Goal: Task Accomplishment & Management: Complete application form

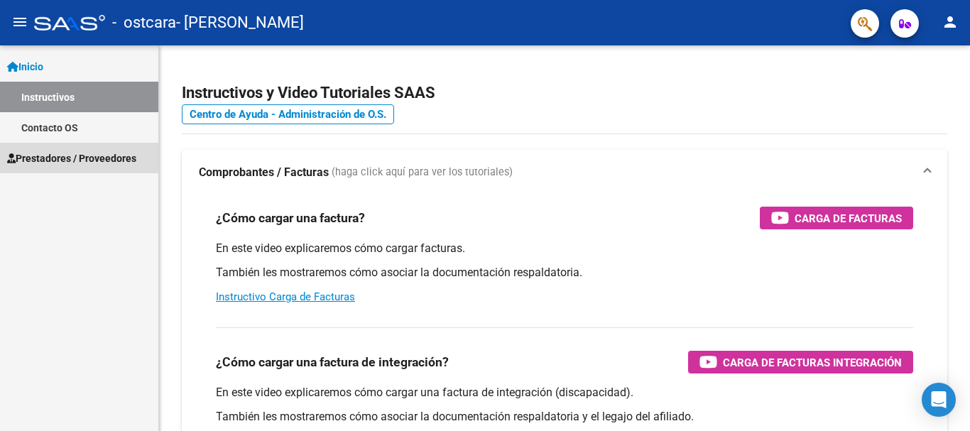
click at [75, 160] on span "Prestadores / Proveedores" at bounding box center [71, 159] width 129 height 16
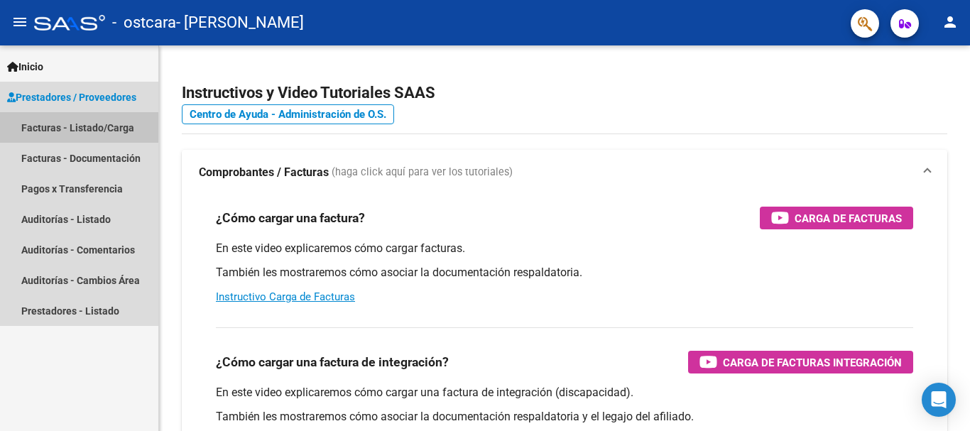
click at [90, 128] on link "Facturas - Listado/Carga" at bounding box center [79, 127] width 158 height 31
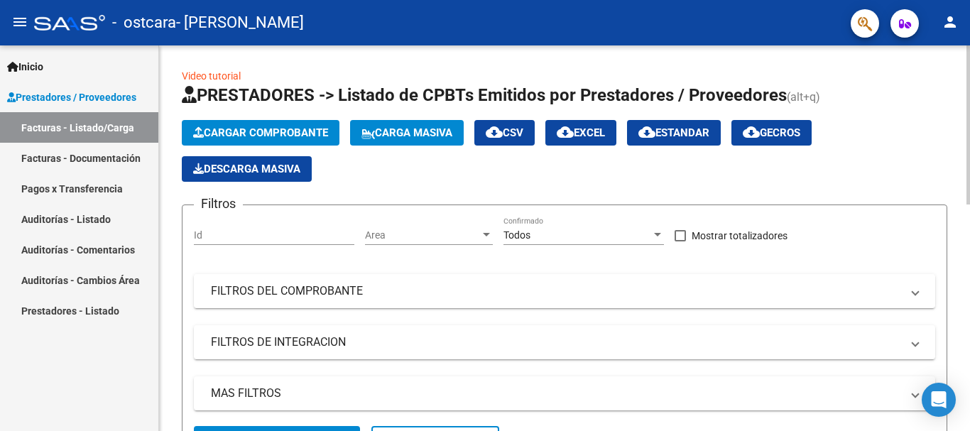
click at [298, 136] on span "Cargar Comprobante" at bounding box center [260, 132] width 135 height 13
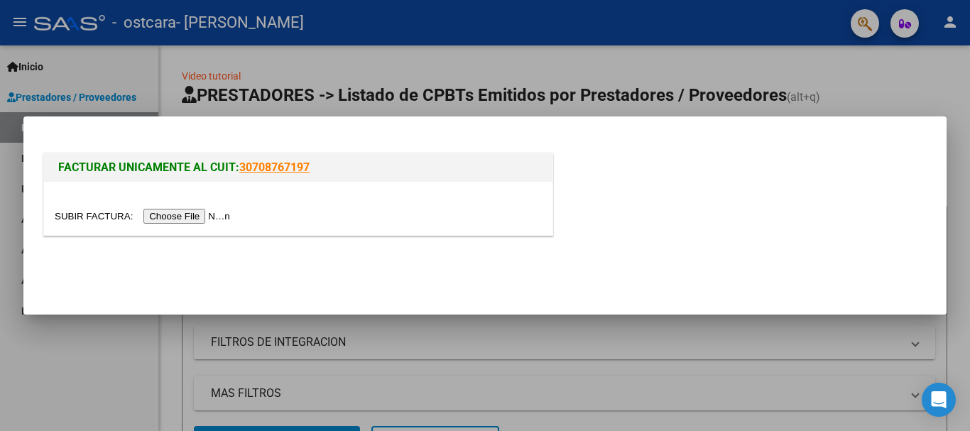
click at [217, 217] on input "file" at bounding box center [145, 216] width 180 height 15
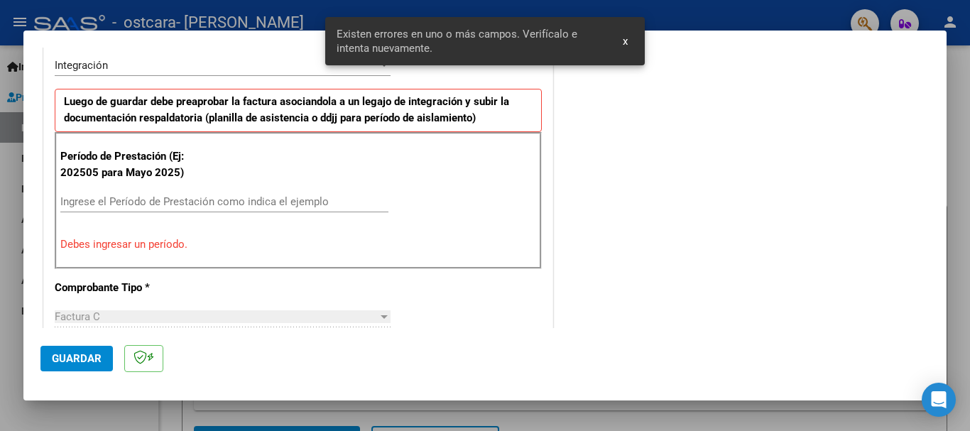
scroll to position [354, 0]
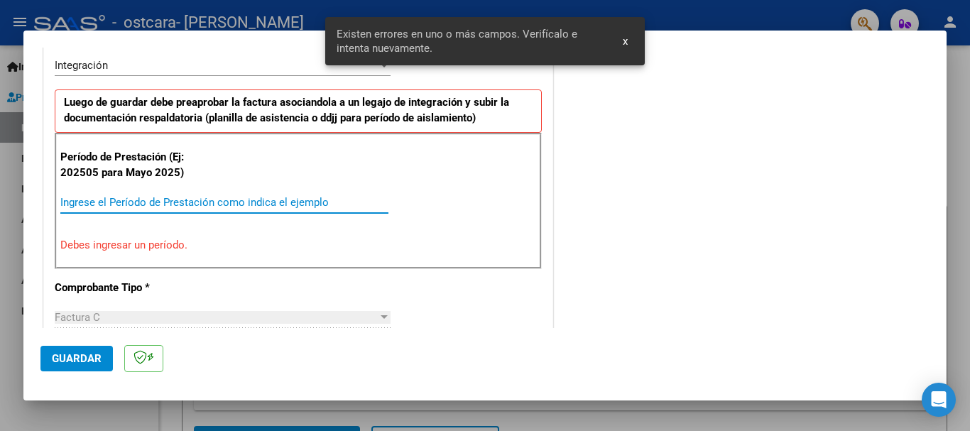
click at [168, 200] on input "Ingrese el Período de Prestación como indica el ejemplo" at bounding box center [224, 202] width 328 height 13
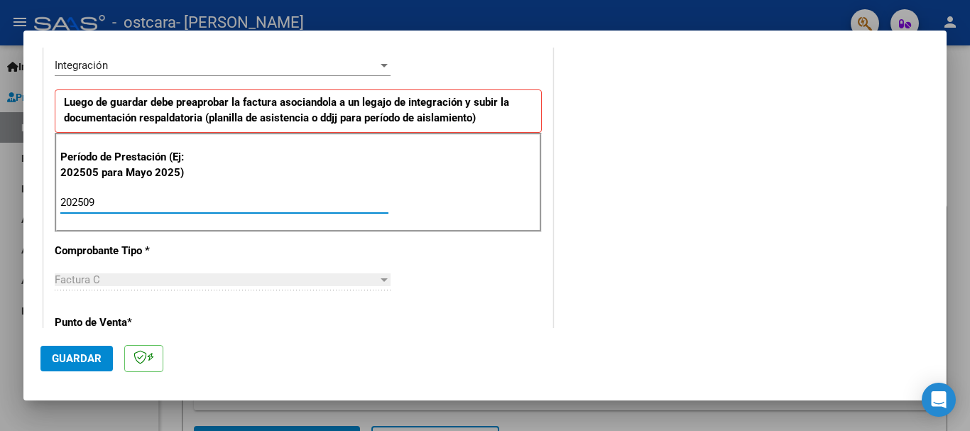
type input "202509"
click at [80, 364] on span "Guardar" at bounding box center [77, 358] width 50 height 13
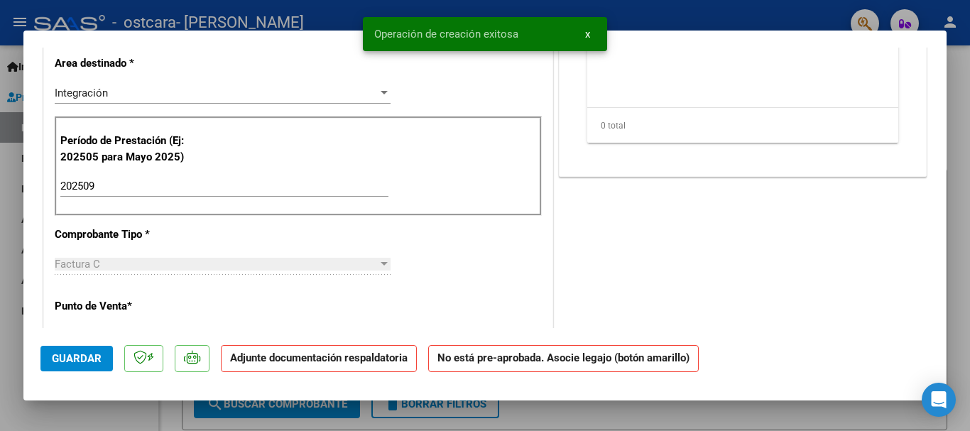
scroll to position [0, 0]
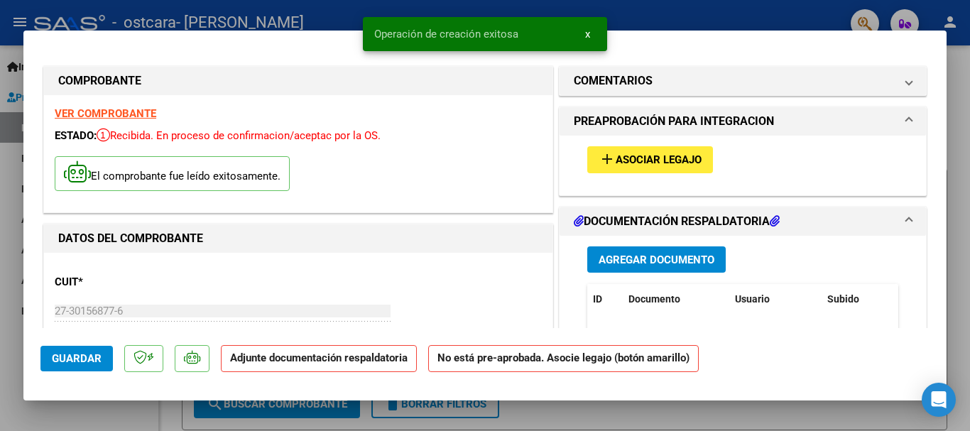
click at [675, 166] on span "Asociar Legajo" at bounding box center [659, 160] width 86 height 13
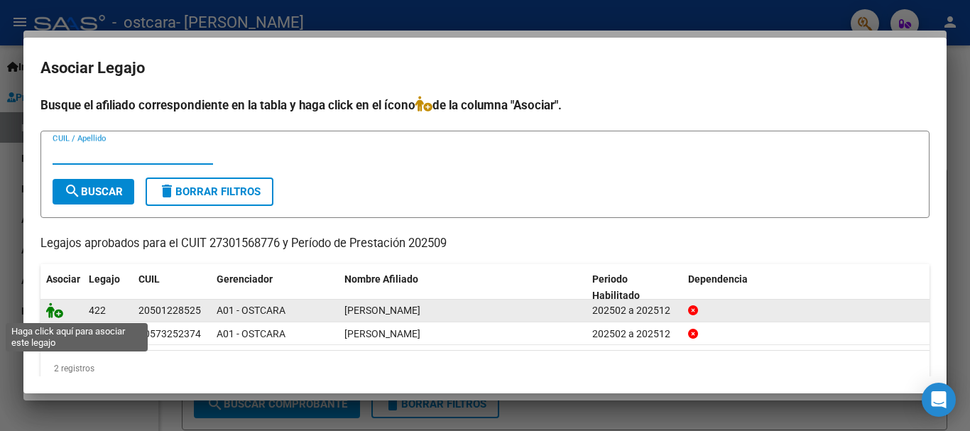
click at [60, 315] on icon at bounding box center [54, 310] width 17 height 16
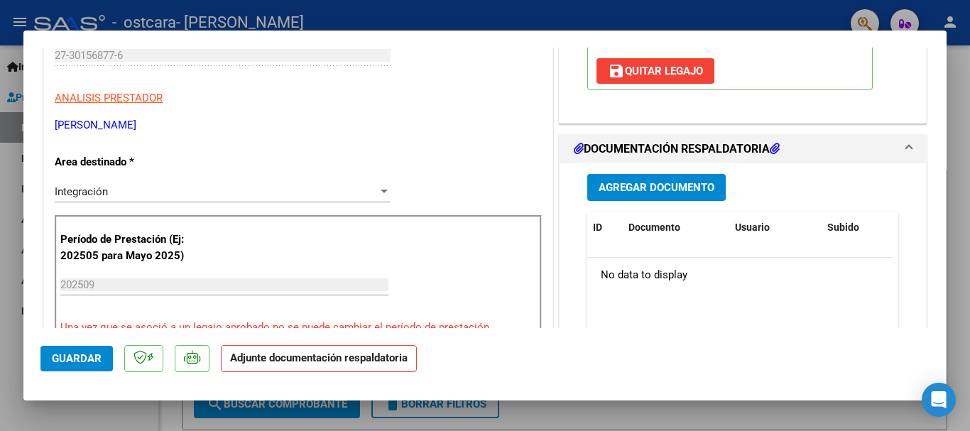
scroll to position [284, 0]
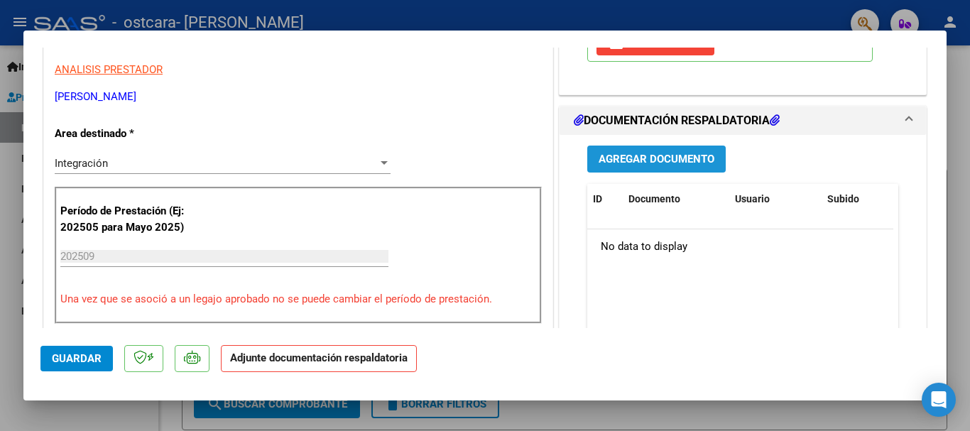
click at [676, 156] on span "Agregar Documento" at bounding box center [657, 159] width 116 height 13
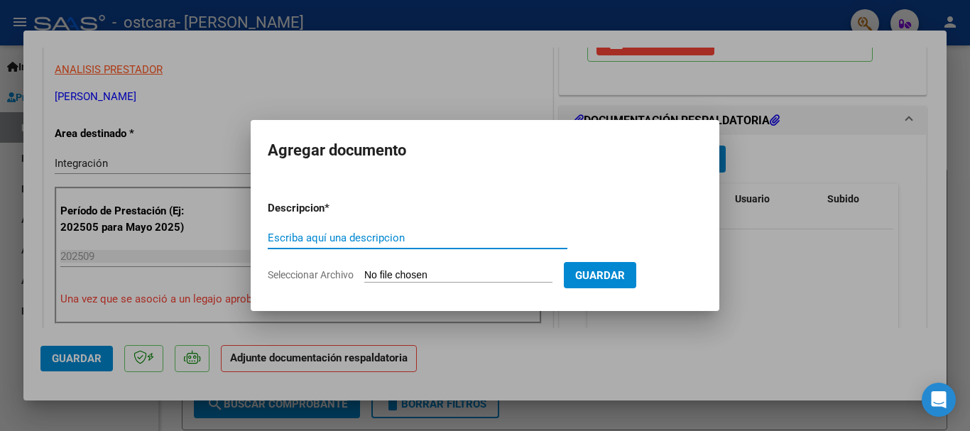
click at [488, 274] on input "Seleccionar Archivo" at bounding box center [458, 275] width 188 height 13
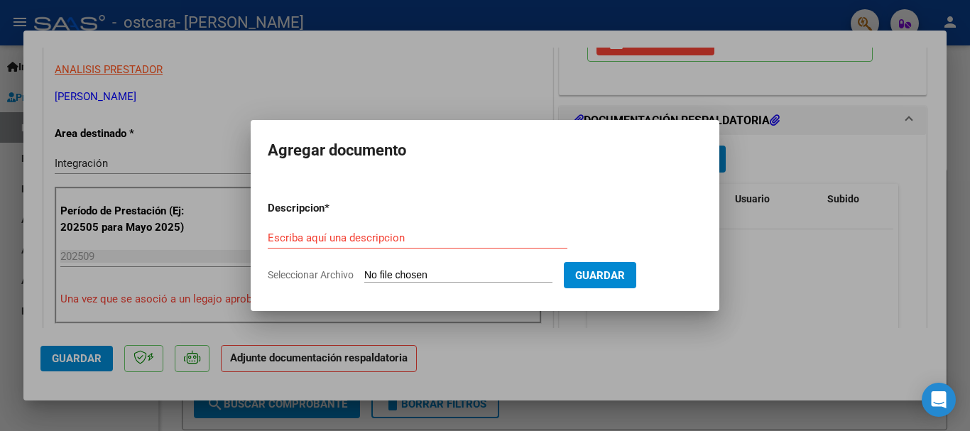
type input "C:\fakepath\Asistencia Septiembre [PERSON_NAME].pdf"
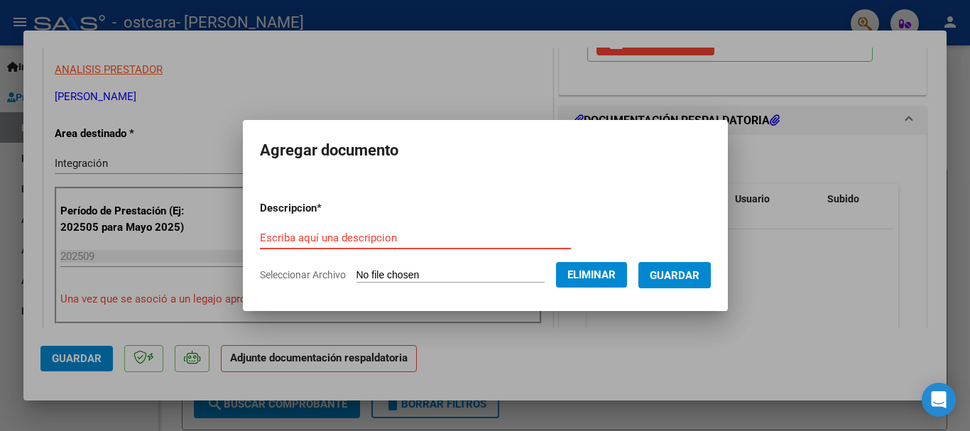
click at [343, 234] on input "Escriba aquí una descripcion" at bounding box center [415, 237] width 311 height 13
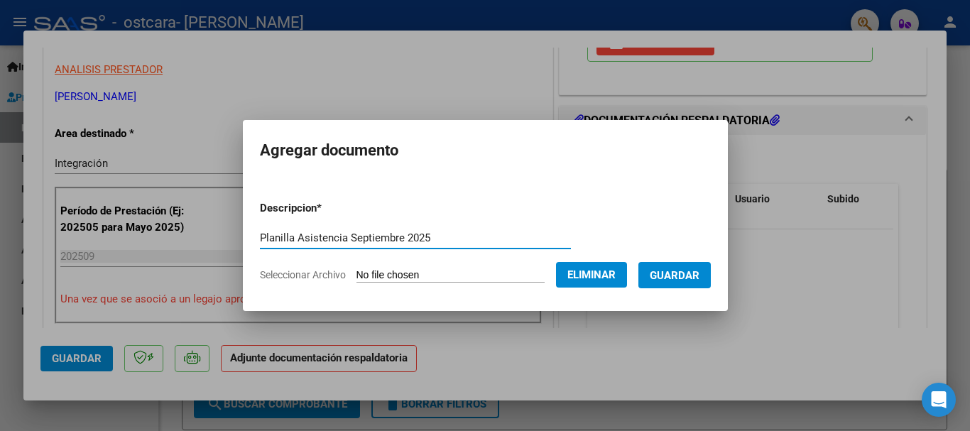
type input "Planilla Asistencia Septiembre 2025"
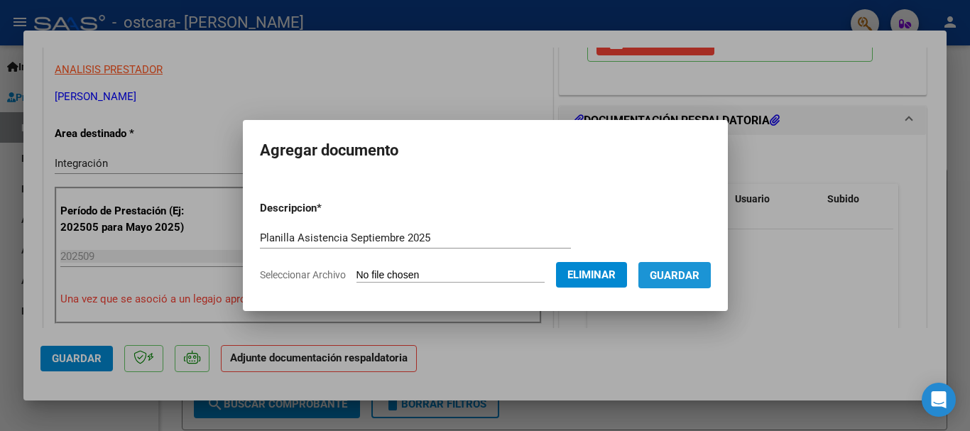
click at [679, 274] on span "Guardar" at bounding box center [675, 275] width 50 height 13
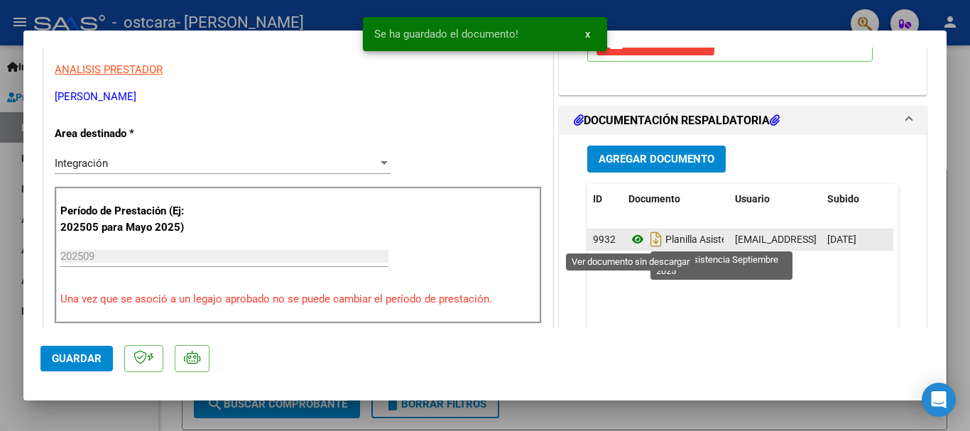
click at [633, 240] on icon at bounding box center [637, 239] width 18 height 17
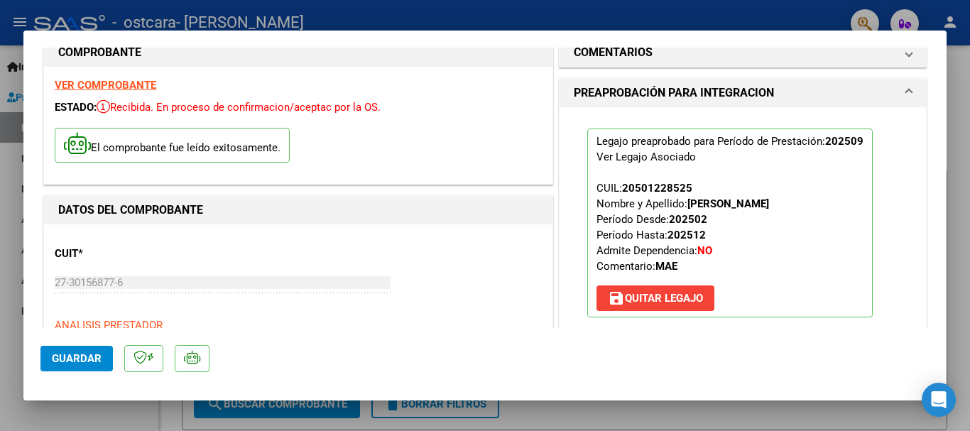
scroll to position [0, 0]
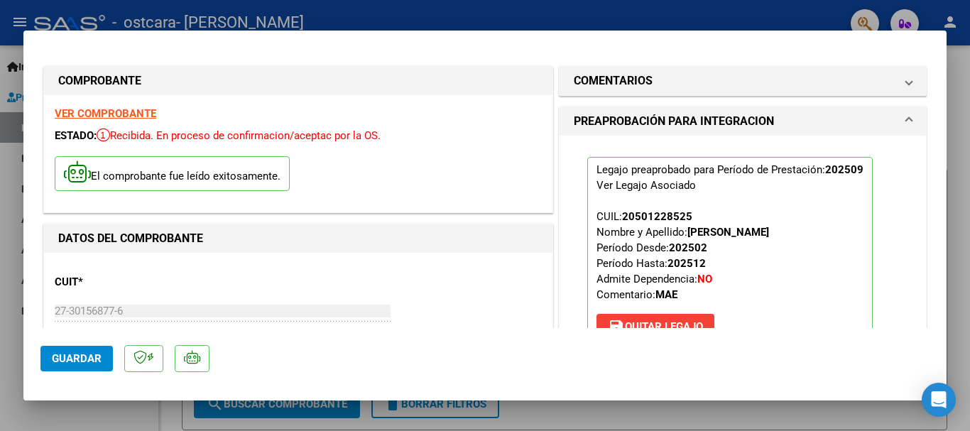
click at [143, 113] on strong "VER COMPROBANTE" at bounding box center [106, 113] width 102 height 13
click at [90, 361] on span "Guardar" at bounding box center [77, 358] width 50 height 13
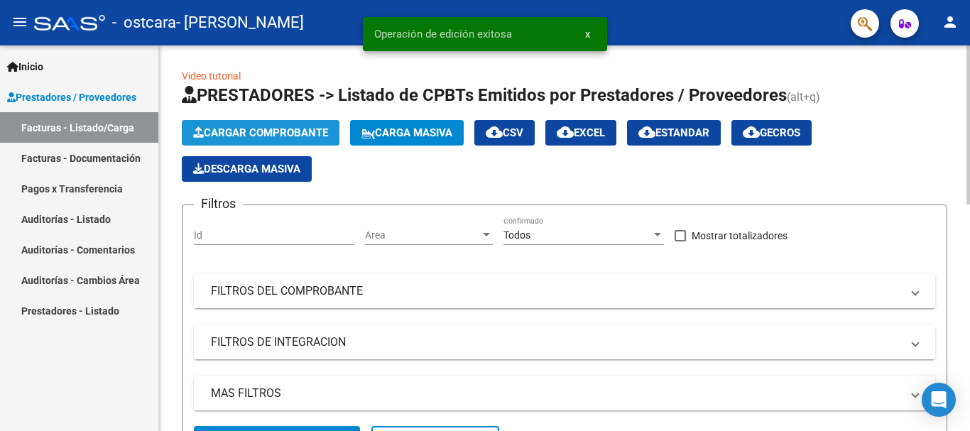
click at [273, 134] on span "Cargar Comprobante" at bounding box center [260, 132] width 135 height 13
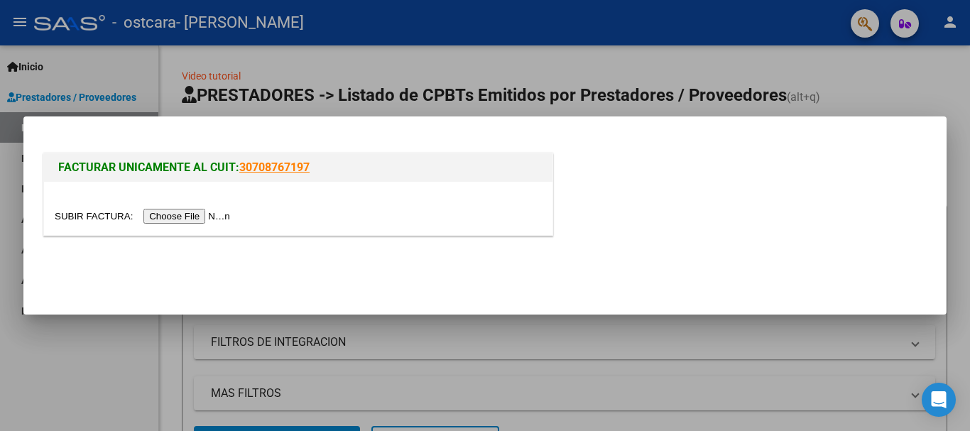
click at [210, 217] on input "file" at bounding box center [145, 216] width 180 height 15
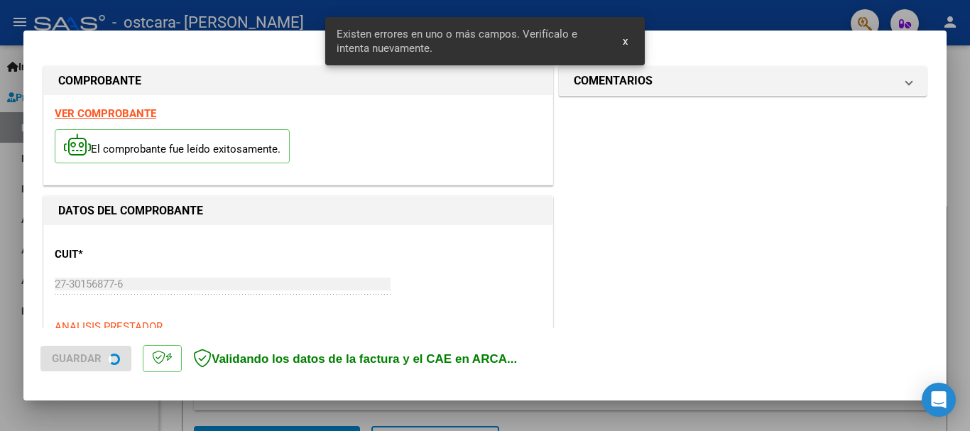
scroll to position [354, 0]
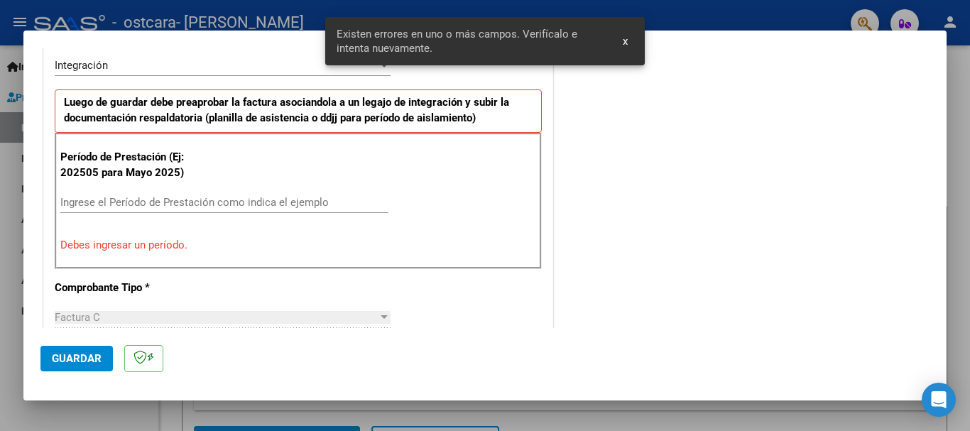
click at [175, 197] on input "Ingrese el Período de Prestación como indica el ejemplo" at bounding box center [224, 202] width 328 height 13
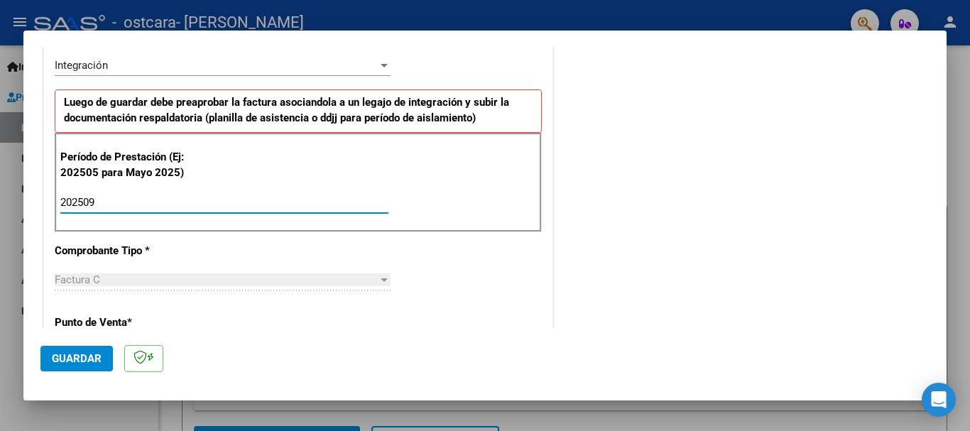
type input "202509"
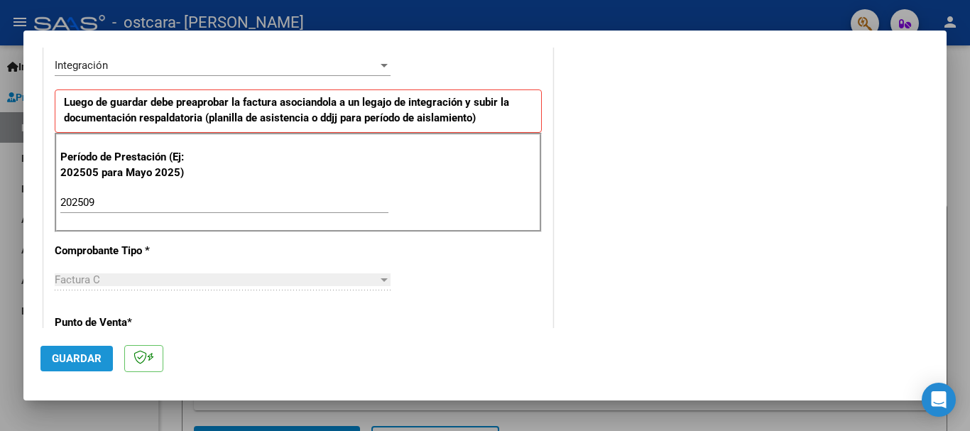
click at [68, 357] on span "Guardar" at bounding box center [77, 358] width 50 height 13
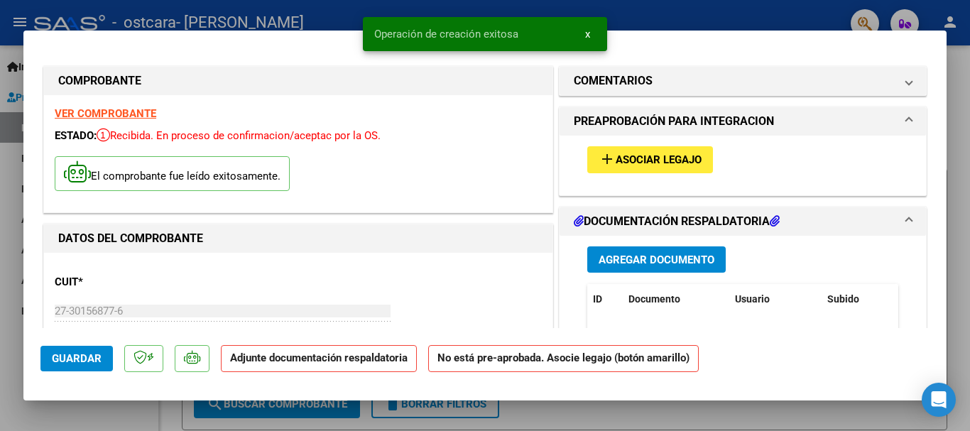
click at [680, 165] on span "Asociar Legajo" at bounding box center [659, 160] width 86 height 13
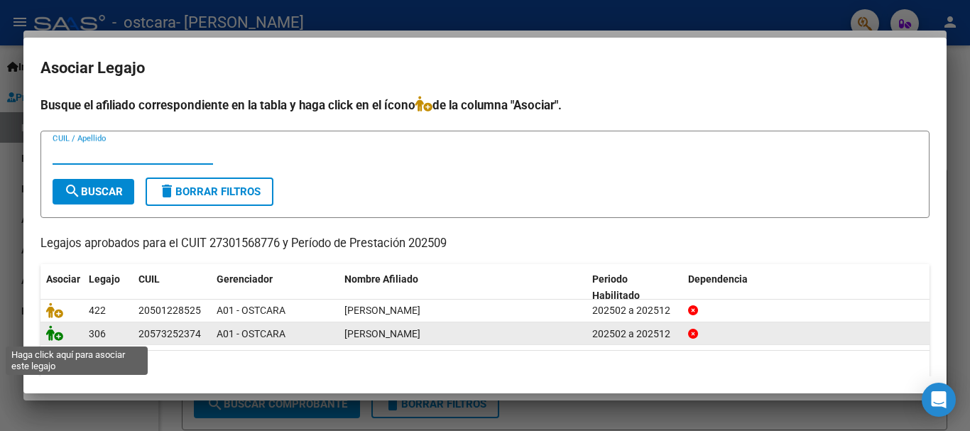
click at [60, 337] on icon at bounding box center [54, 333] width 17 height 16
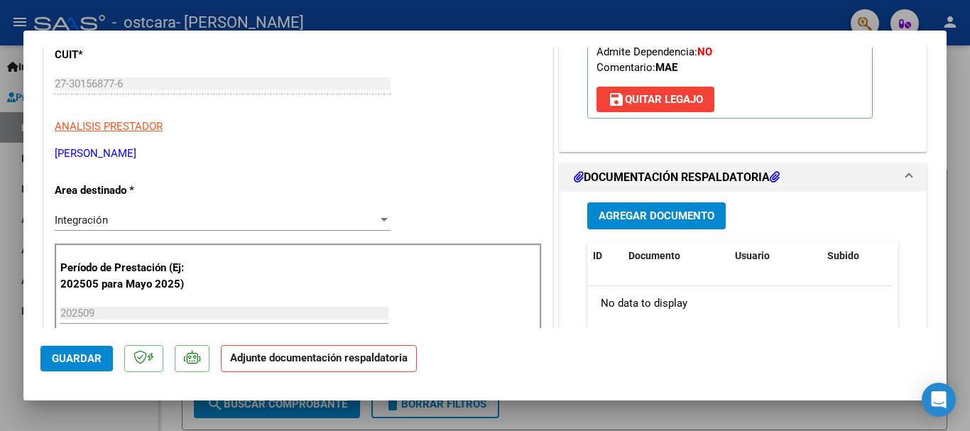
scroll to position [256, 0]
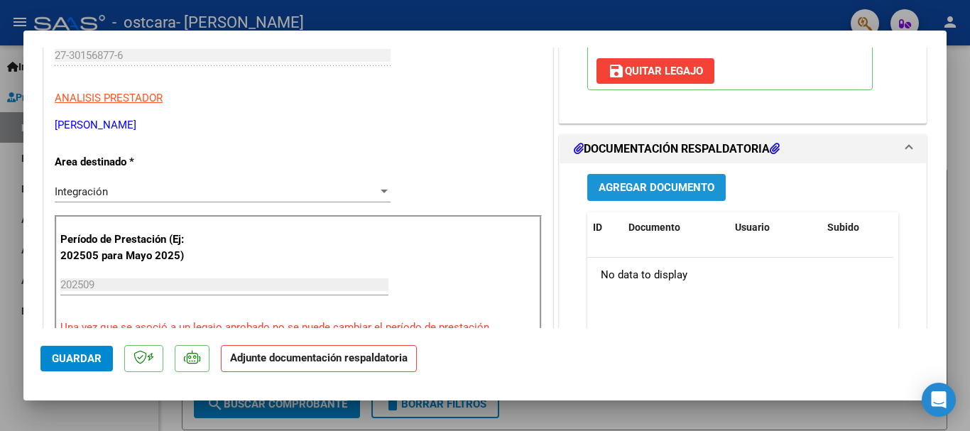
click at [699, 183] on span "Agregar Documento" at bounding box center [657, 188] width 116 height 13
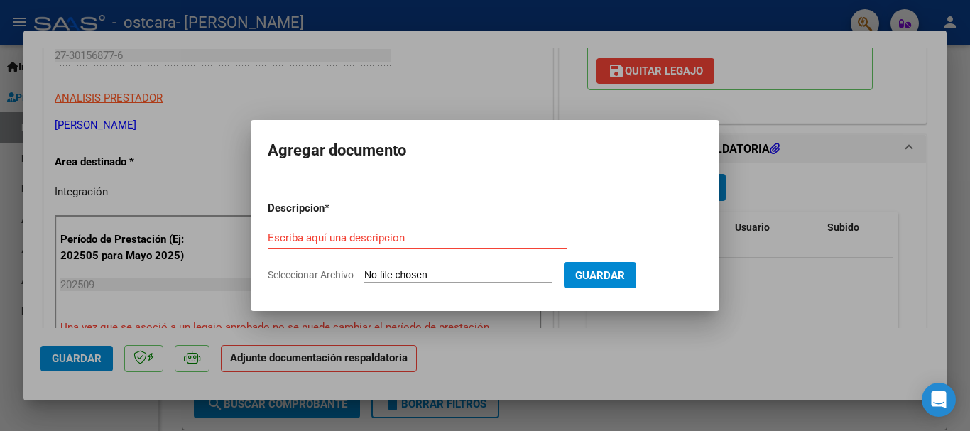
click at [447, 276] on input "Seleccionar Archivo" at bounding box center [458, 275] width 188 height 13
type input "C:\fakepath\Asistencia Septiembre [PERSON_NAME].pdf"
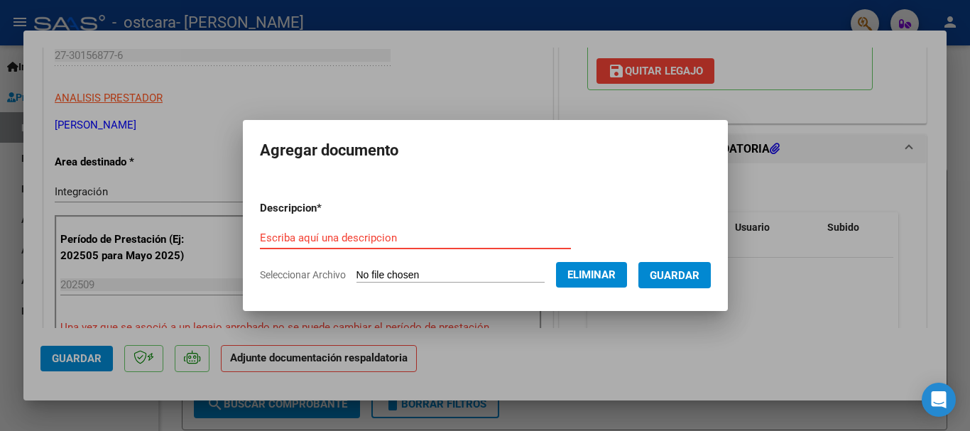
click at [345, 239] on input "Escriba aquí una descripcion" at bounding box center [415, 237] width 311 height 13
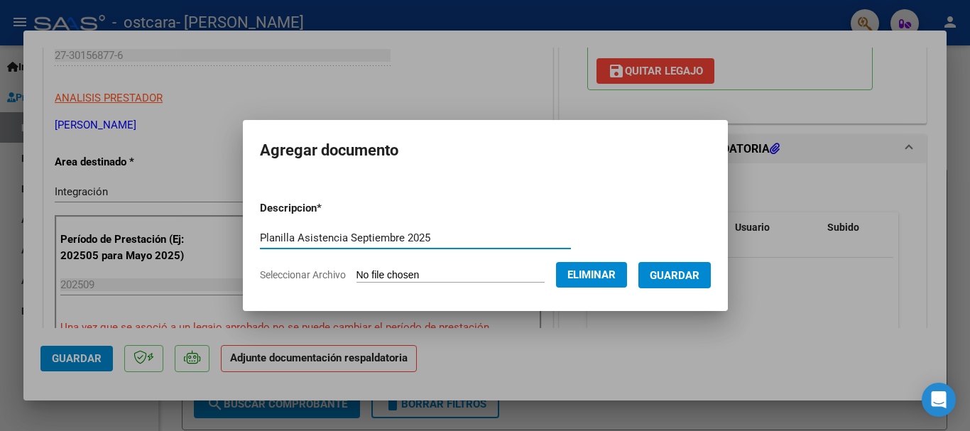
type input "Planilla Asistencia Septiembre 2025"
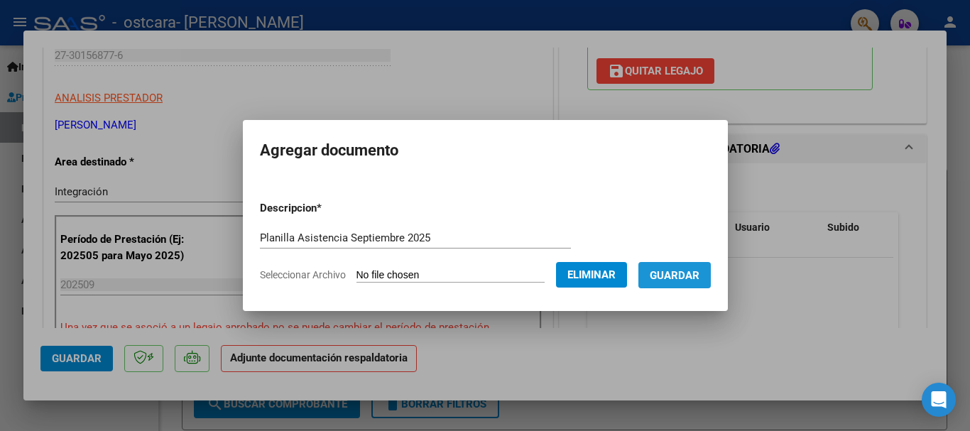
click at [681, 283] on button "Guardar" at bounding box center [674, 275] width 72 height 26
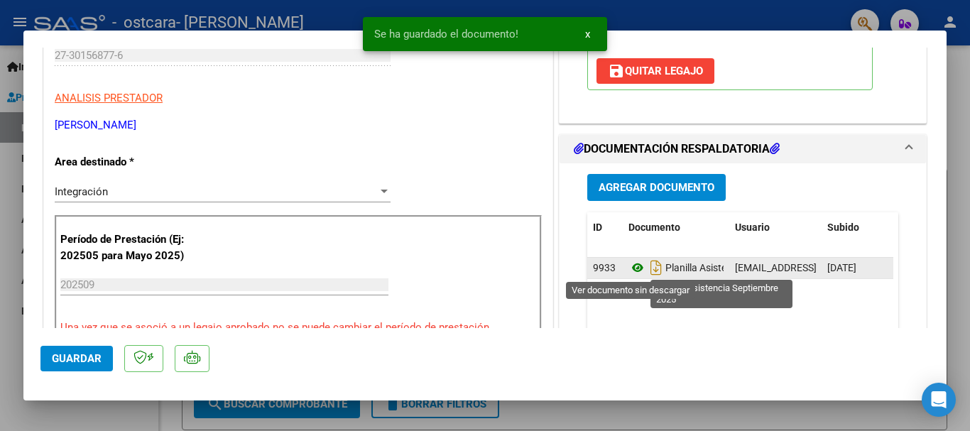
click at [628, 268] on icon at bounding box center [637, 267] width 18 height 17
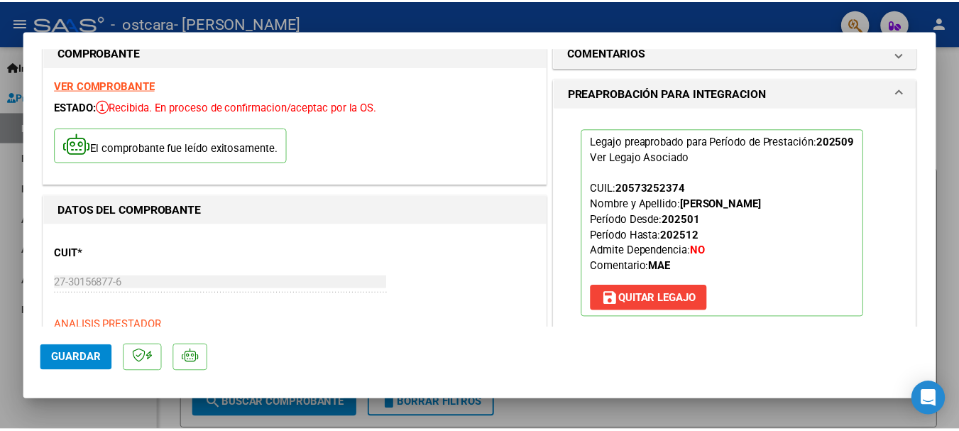
scroll to position [0, 0]
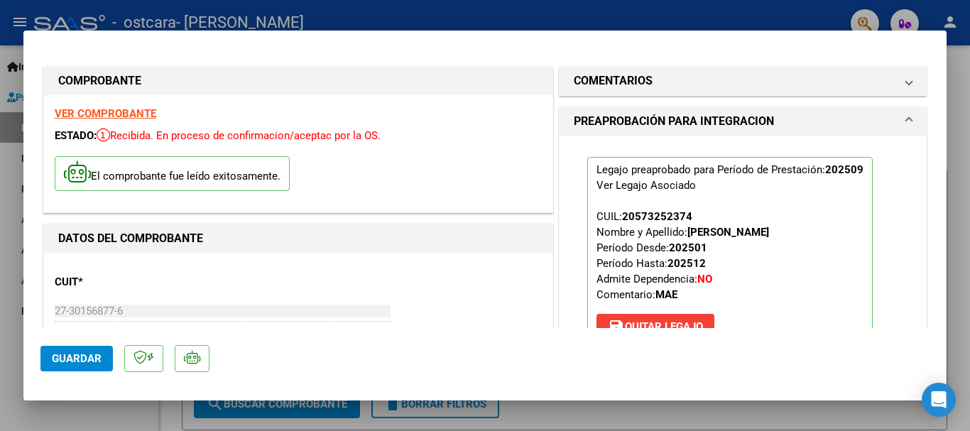
click at [133, 114] on strong "VER COMPROBANTE" at bounding box center [106, 113] width 102 height 13
click at [68, 360] on span "Guardar" at bounding box center [77, 358] width 50 height 13
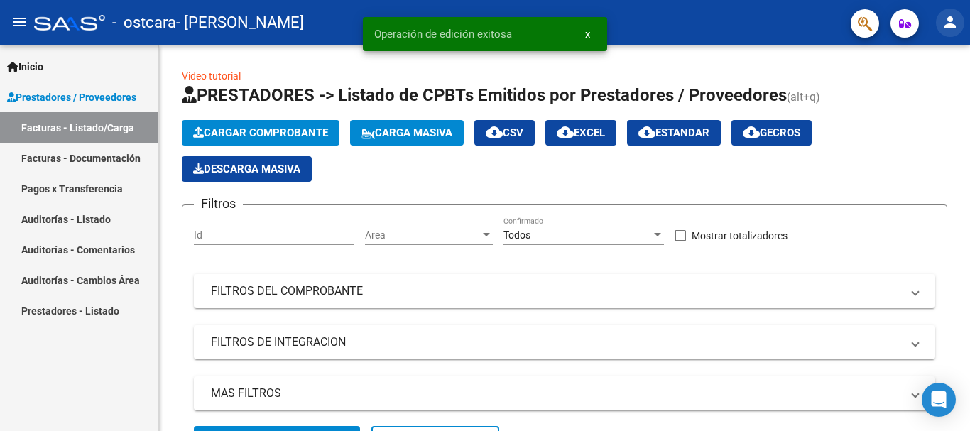
click at [953, 26] on mat-icon "person" at bounding box center [950, 21] width 17 height 17
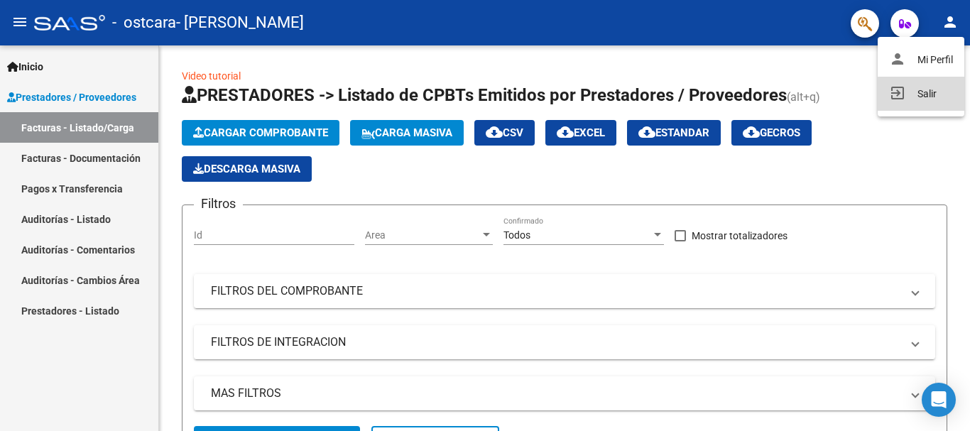
click at [920, 102] on button "exit_to_app Salir" at bounding box center [921, 94] width 87 height 34
